Goal: Navigation & Orientation: Understand site structure

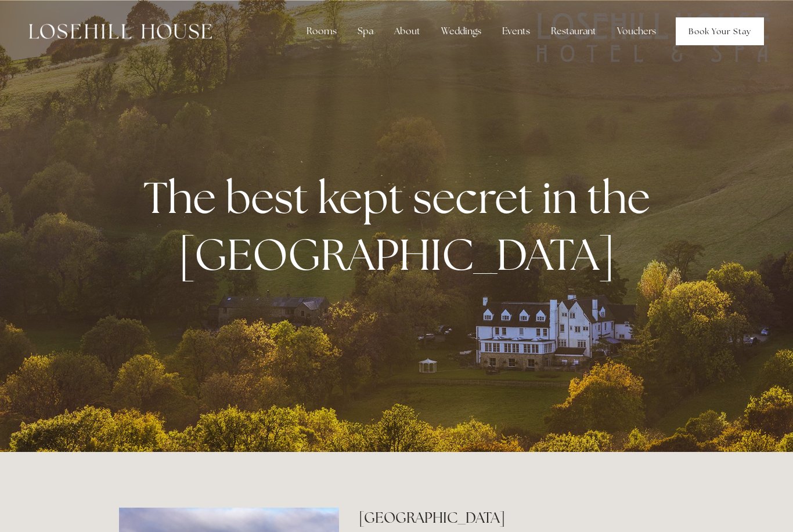
click at [722, 27] on link "Book Your Stay" at bounding box center [720, 31] width 88 height 28
click at [731, 33] on link "Book Your Stay" at bounding box center [720, 31] width 88 height 28
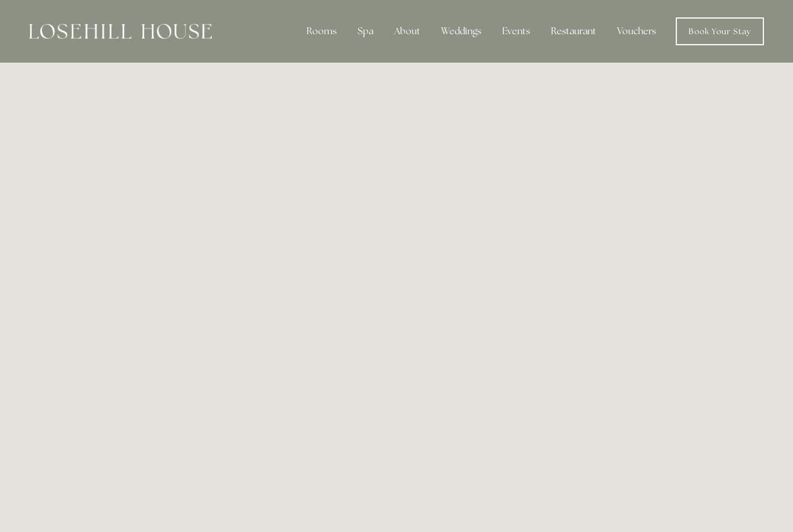
click at [583, 37] on div "Restaurant" at bounding box center [574, 31] width 64 height 23
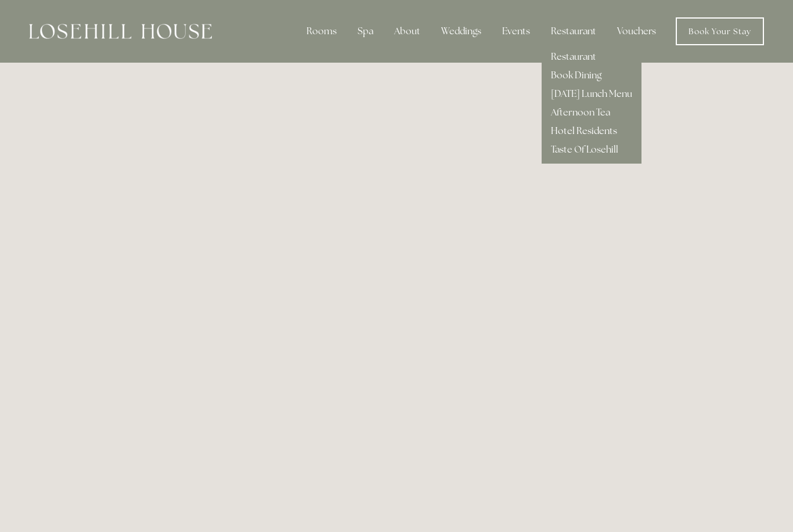
click at [600, 131] on link "Hotel Residents" at bounding box center [584, 131] width 66 height 12
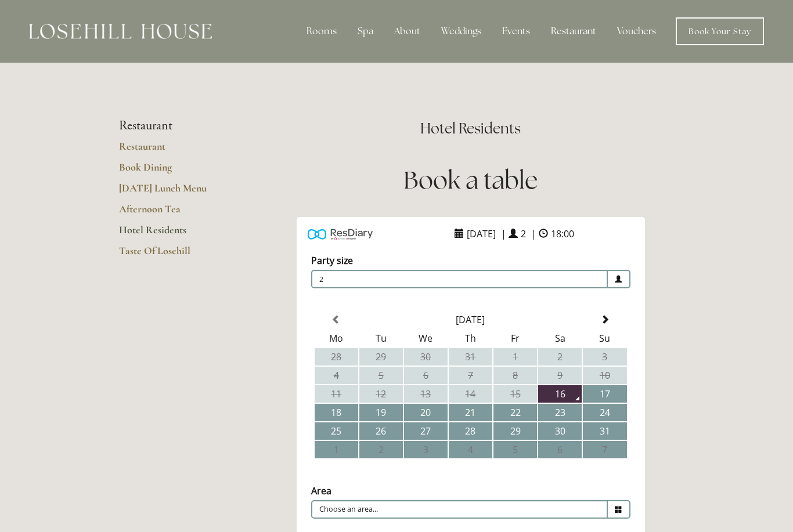
click at [590, 34] on div "Restaurant" at bounding box center [574, 31] width 64 height 23
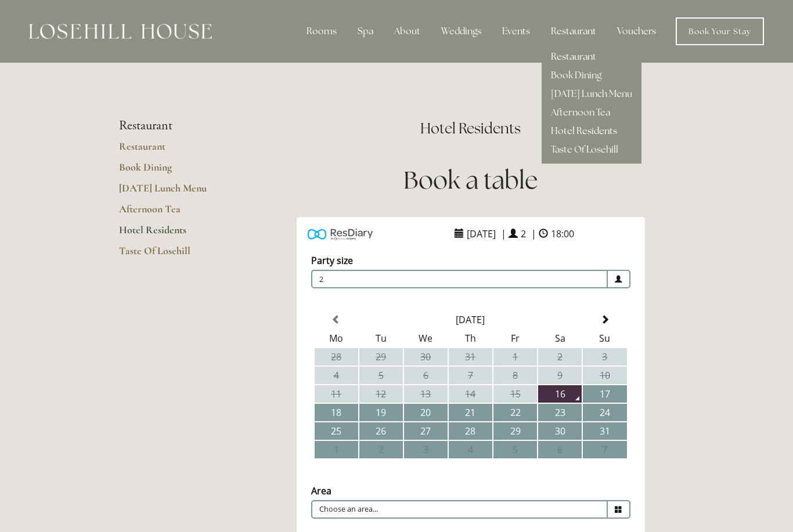
click at [596, 58] on link "Restaurant" at bounding box center [573, 56] width 45 height 12
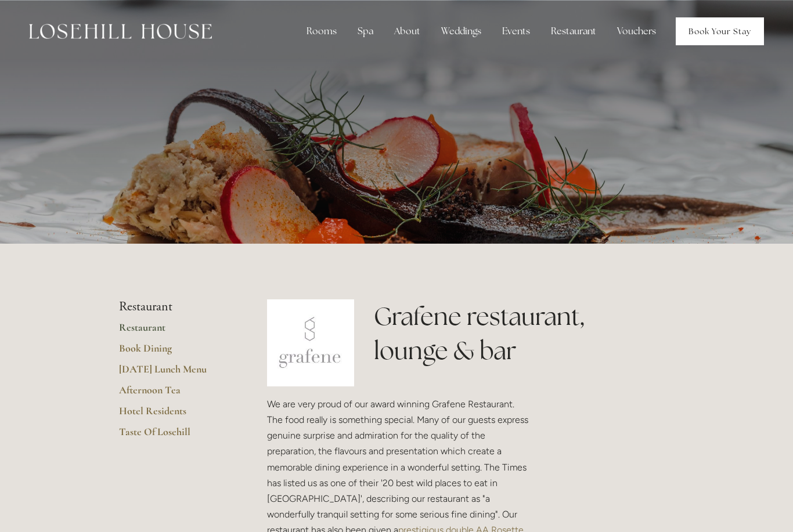
click at [733, 33] on link "Book Your Stay" at bounding box center [720, 31] width 88 height 28
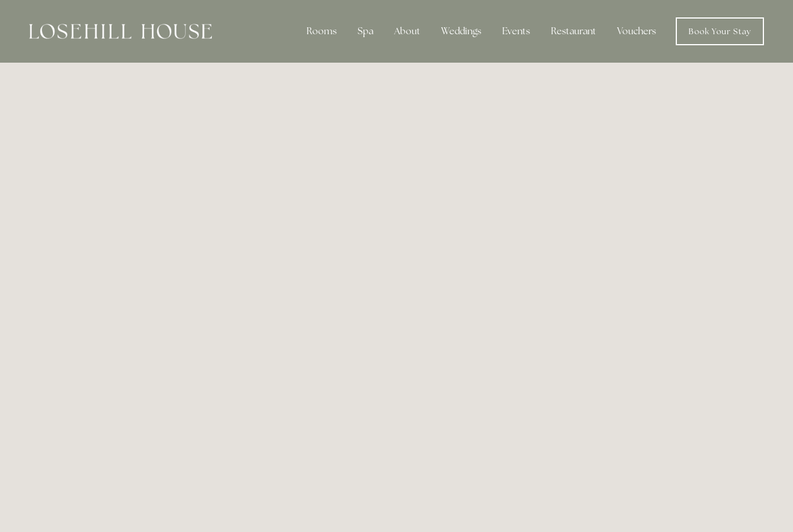
click at [368, 41] on div "Spa" at bounding box center [365, 31] width 34 height 23
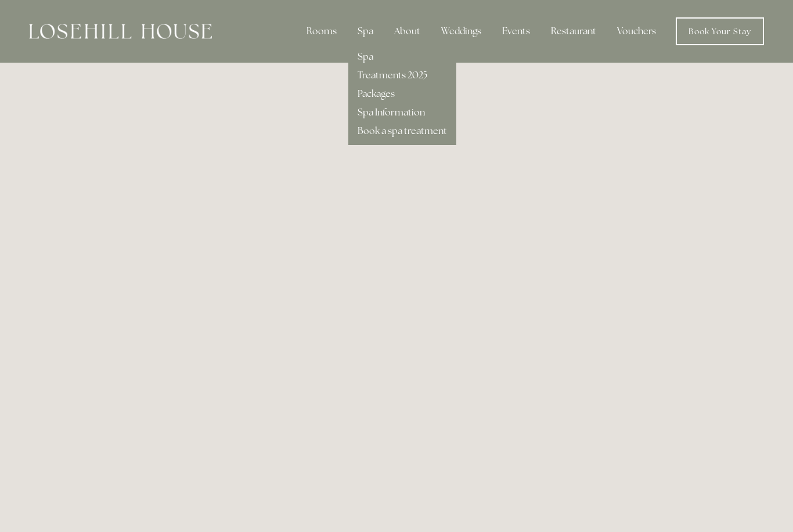
click at [423, 112] on link "Spa Information" at bounding box center [391, 112] width 67 height 12
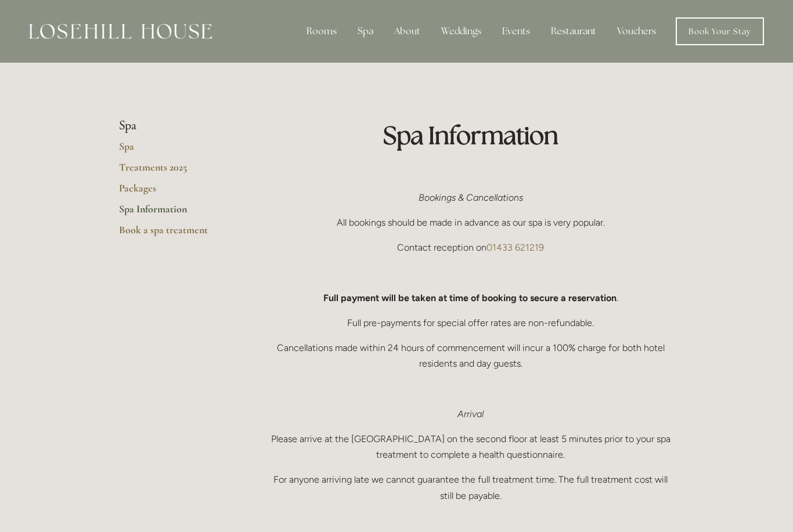
click at [372, 29] on div "Spa" at bounding box center [365, 31] width 34 height 23
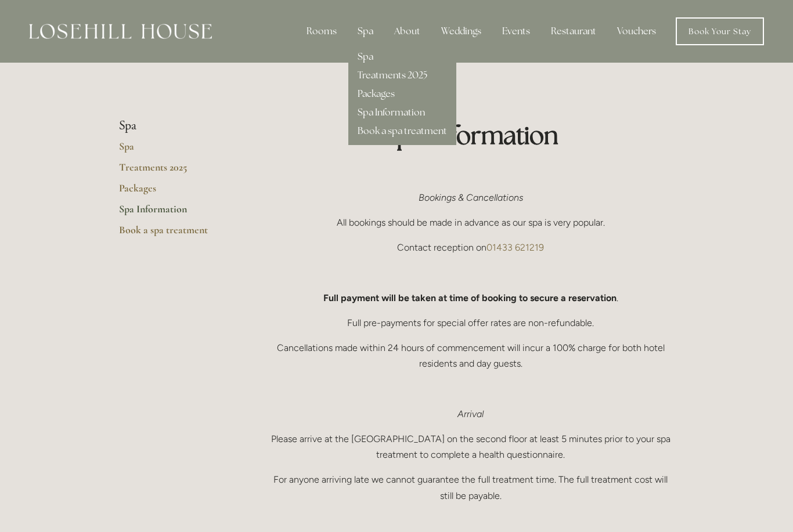
click at [373, 50] on link "Spa" at bounding box center [366, 56] width 16 height 12
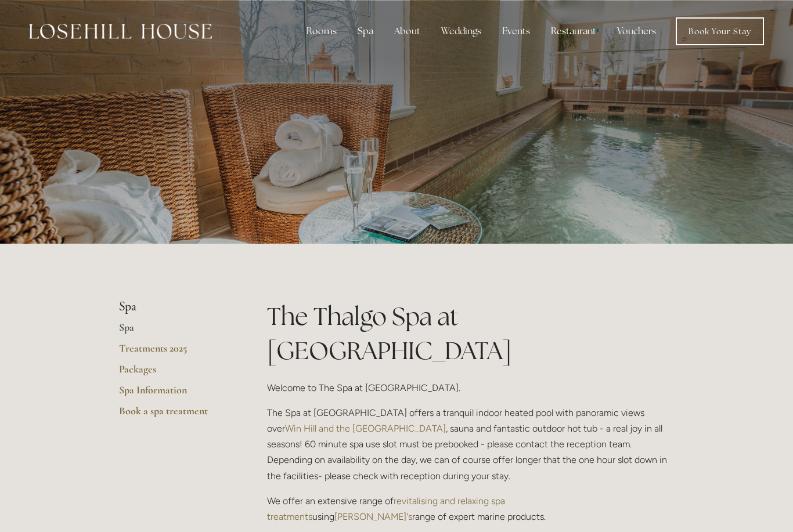
click at [583, 35] on div "Restaurant" at bounding box center [574, 31] width 64 height 23
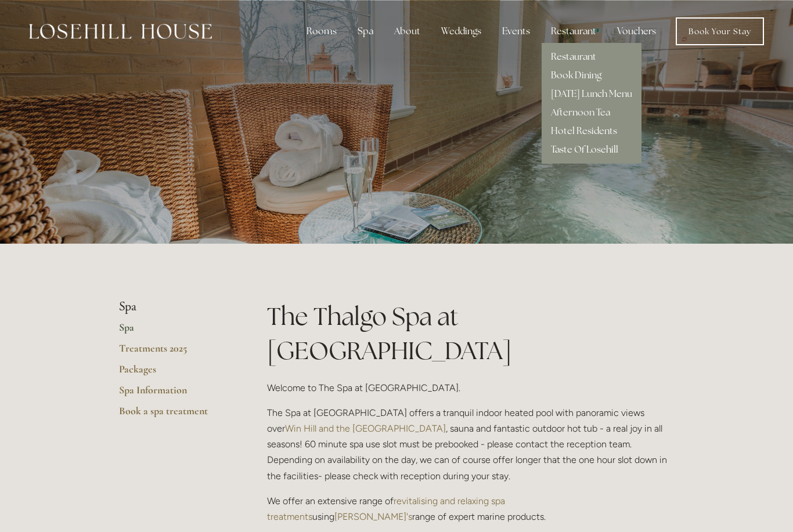
click at [589, 151] on link "Taste Of Losehill" at bounding box center [584, 149] width 67 height 12
